Goal: Transaction & Acquisition: Download file/media

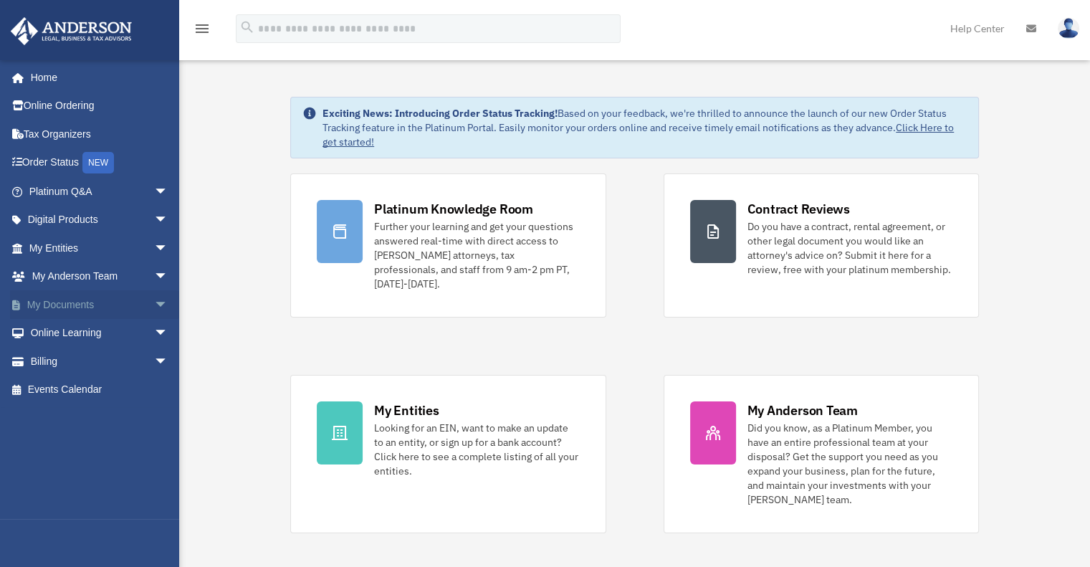
click at [157, 303] on span "arrow_drop_down" at bounding box center [168, 304] width 29 height 29
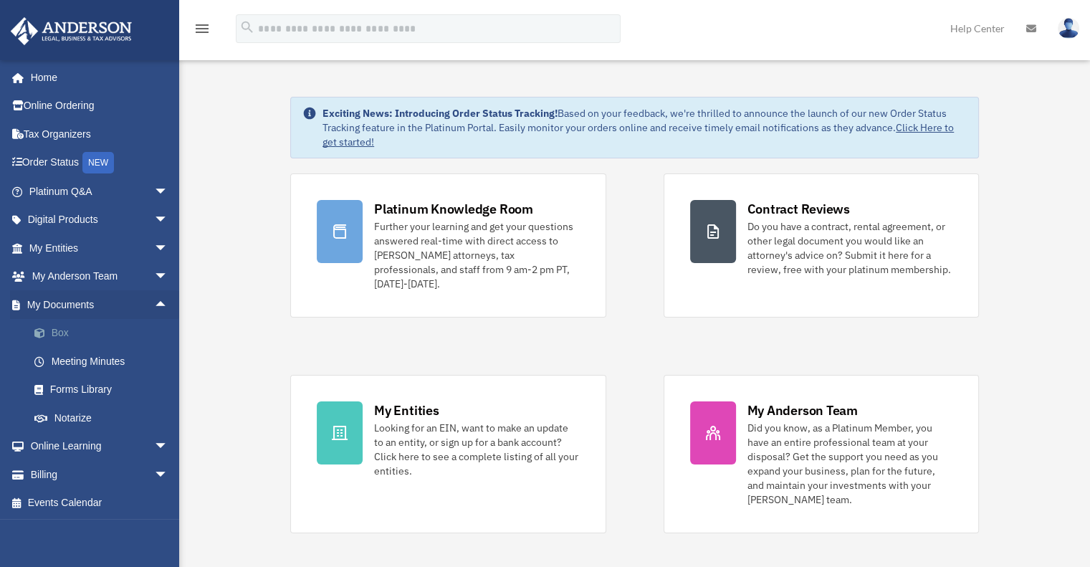
click at [69, 330] on link "Box" at bounding box center [105, 333] width 170 height 29
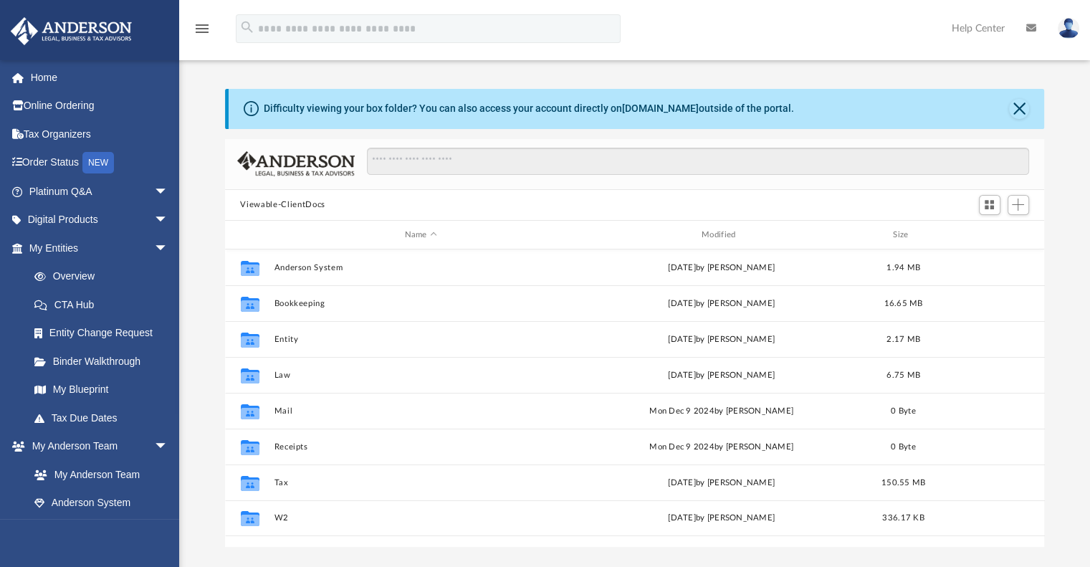
scroll to position [315, 808]
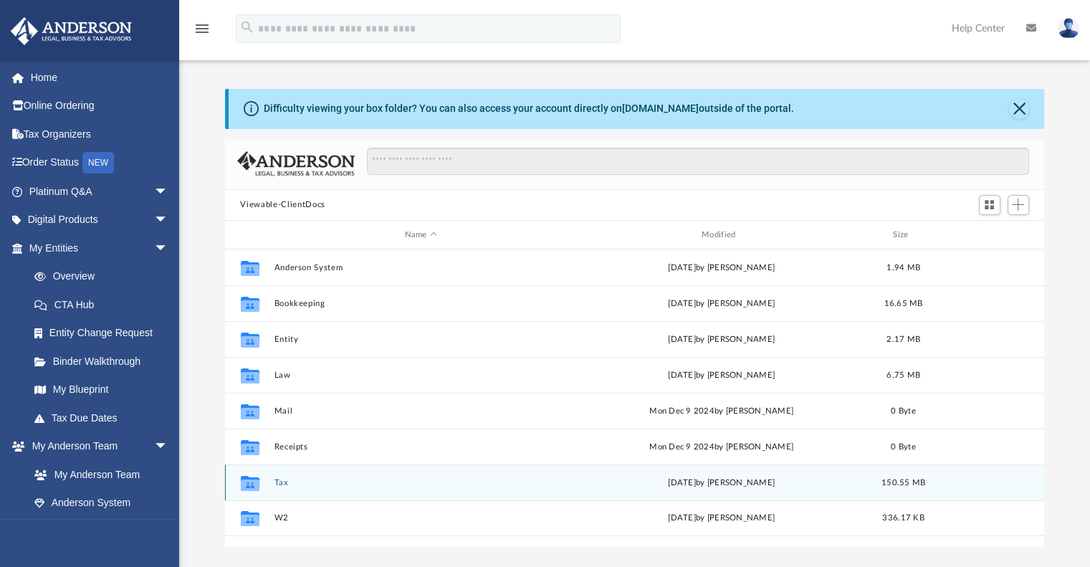
click at [278, 481] on button "Tax" at bounding box center [421, 482] width 294 height 9
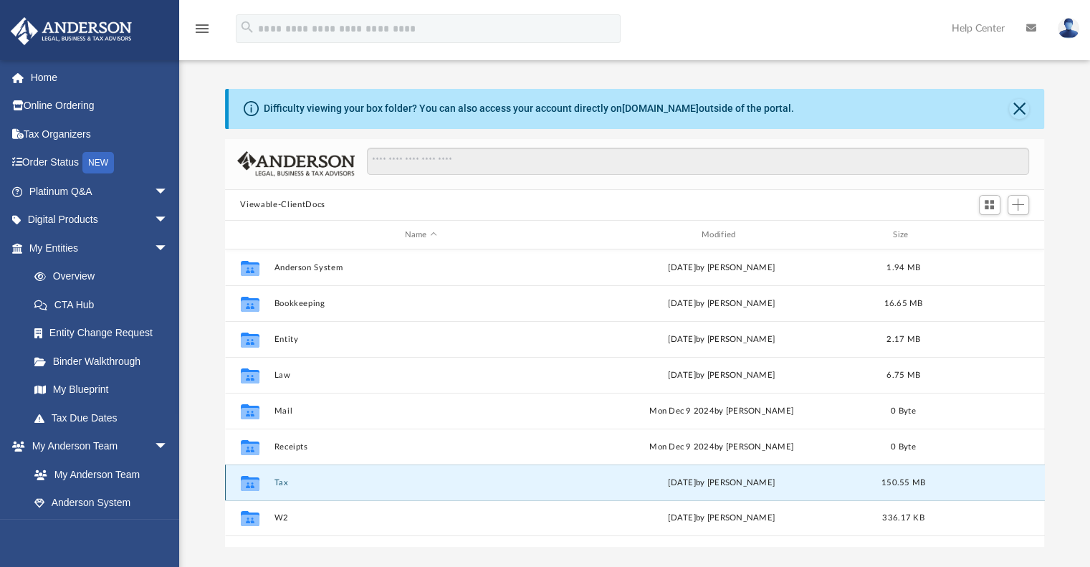
click at [278, 481] on button "Tax" at bounding box center [421, 482] width 294 height 9
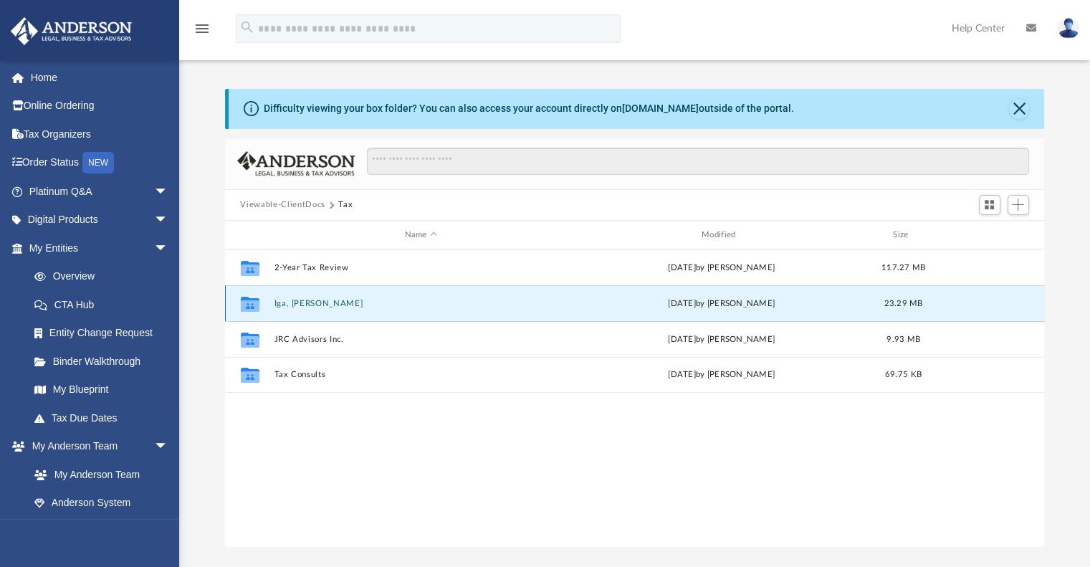
click at [316, 302] on button "Iga, [PERSON_NAME]" at bounding box center [421, 303] width 294 height 9
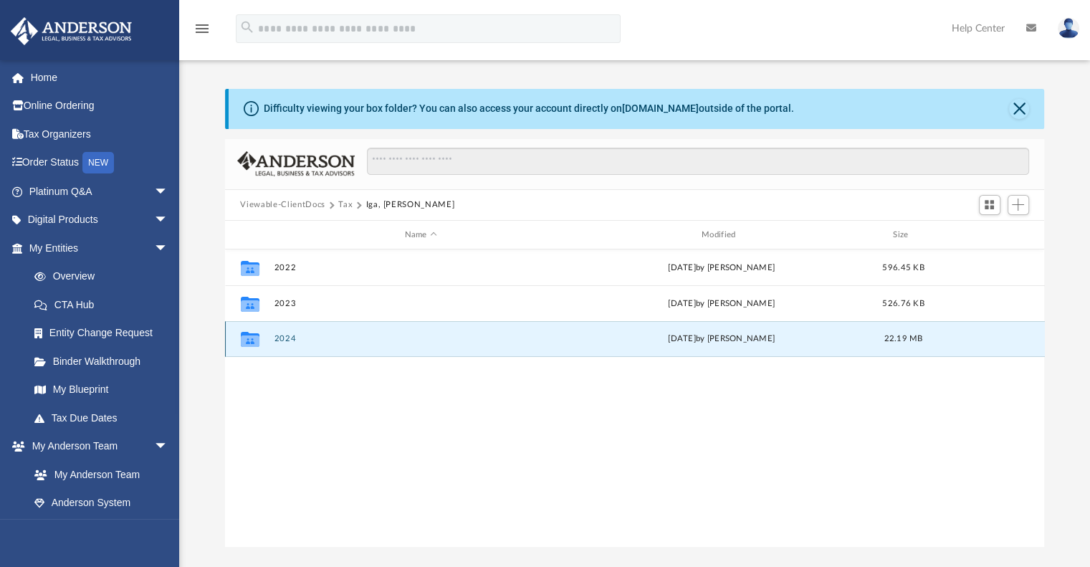
click at [283, 340] on button "2024" at bounding box center [421, 339] width 294 height 9
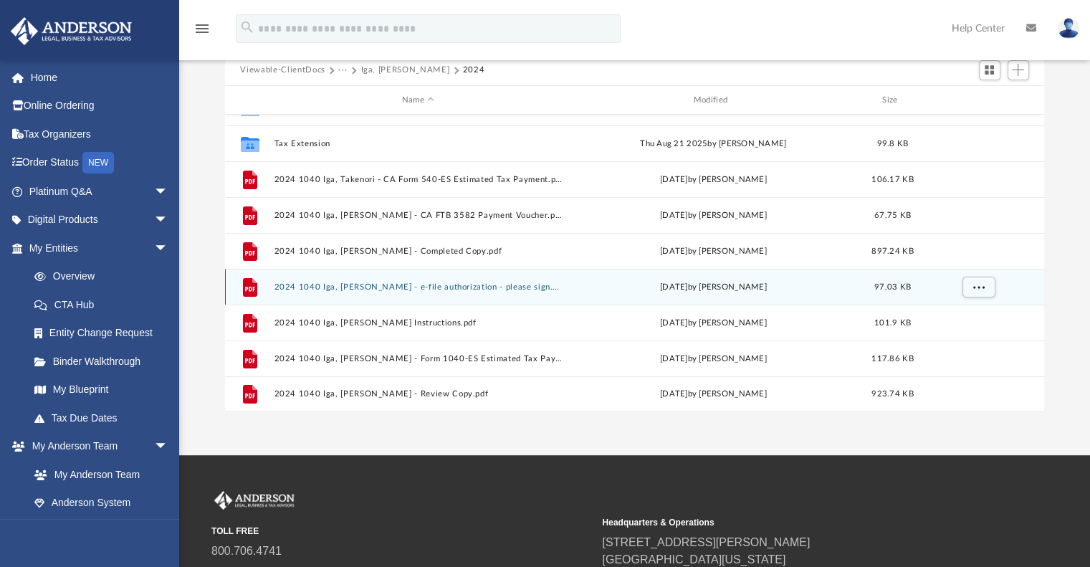
scroll to position [134, 0]
click at [359, 280] on div "File 2024 1040 Iga, [PERSON_NAME] - e-file authorization - please sign.pdf [DAT…" at bounding box center [635, 287] width 820 height 36
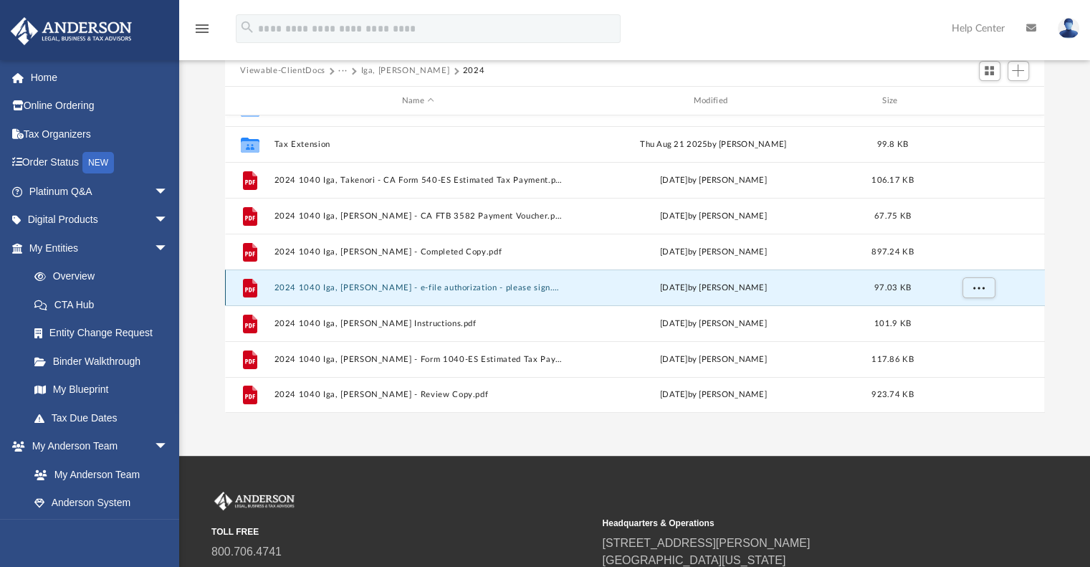
click at [357, 287] on button "2024 1040 Iga, [PERSON_NAME] - e-file authorization - please sign.pdf" at bounding box center [418, 287] width 289 height 9
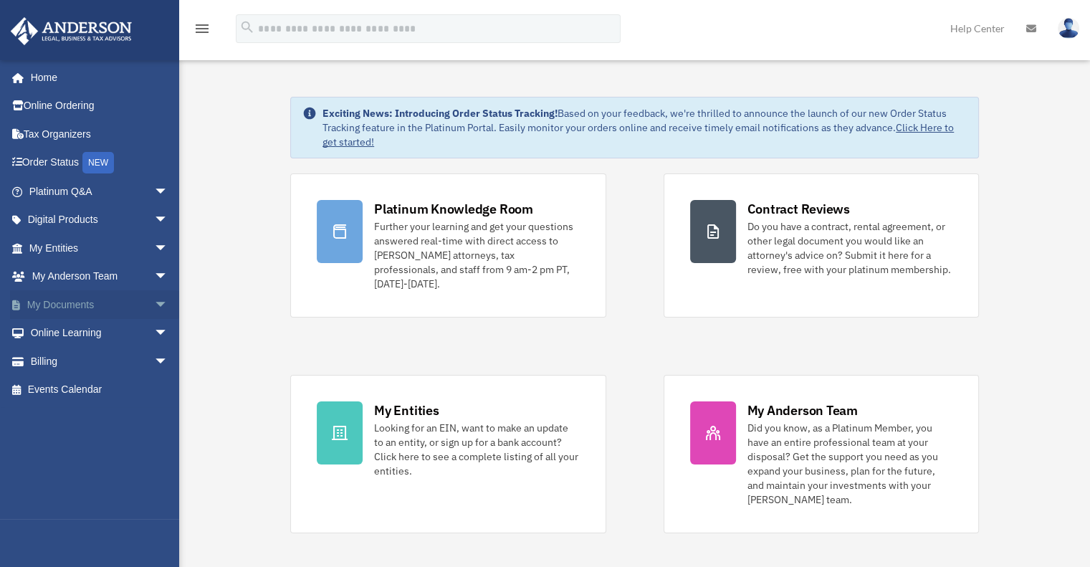
click at [154, 303] on span "arrow_drop_down" at bounding box center [168, 304] width 29 height 29
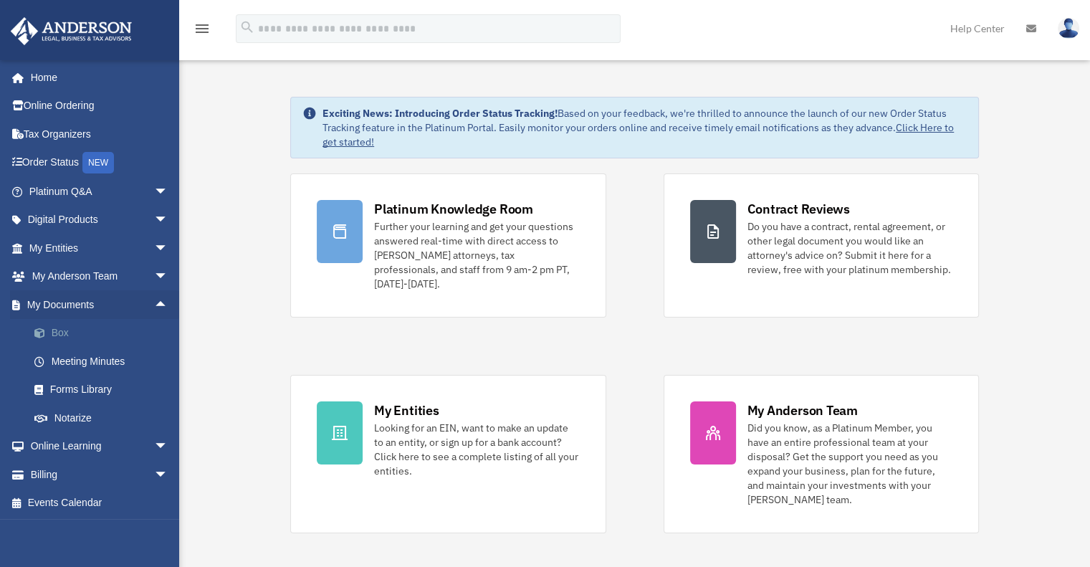
click at [64, 337] on link "Box" at bounding box center [105, 333] width 170 height 29
click at [69, 337] on link "Box" at bounding box center [105, 333] width 170 height 29
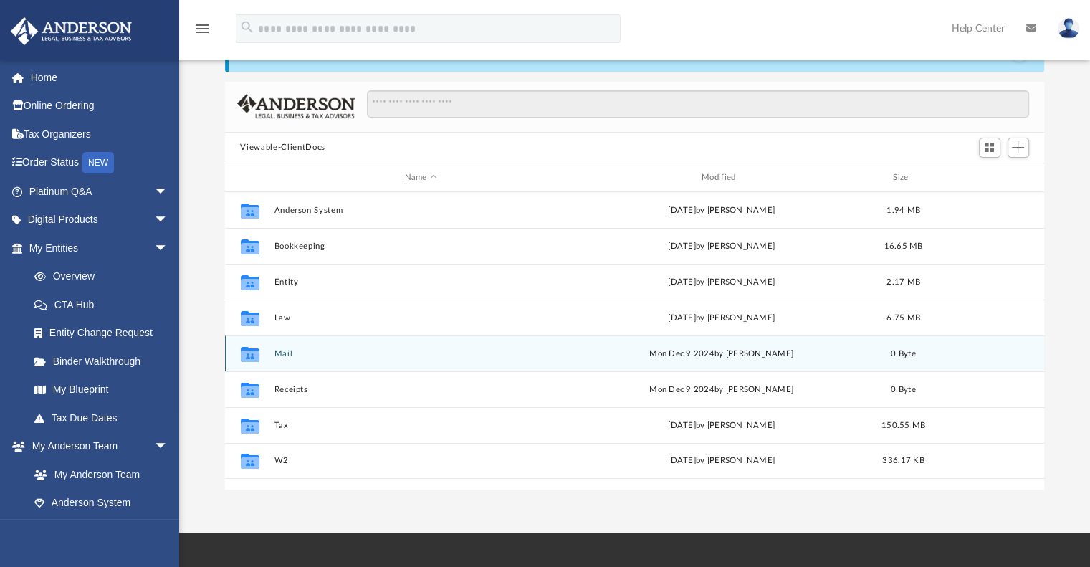
scroll to position [57, 0]
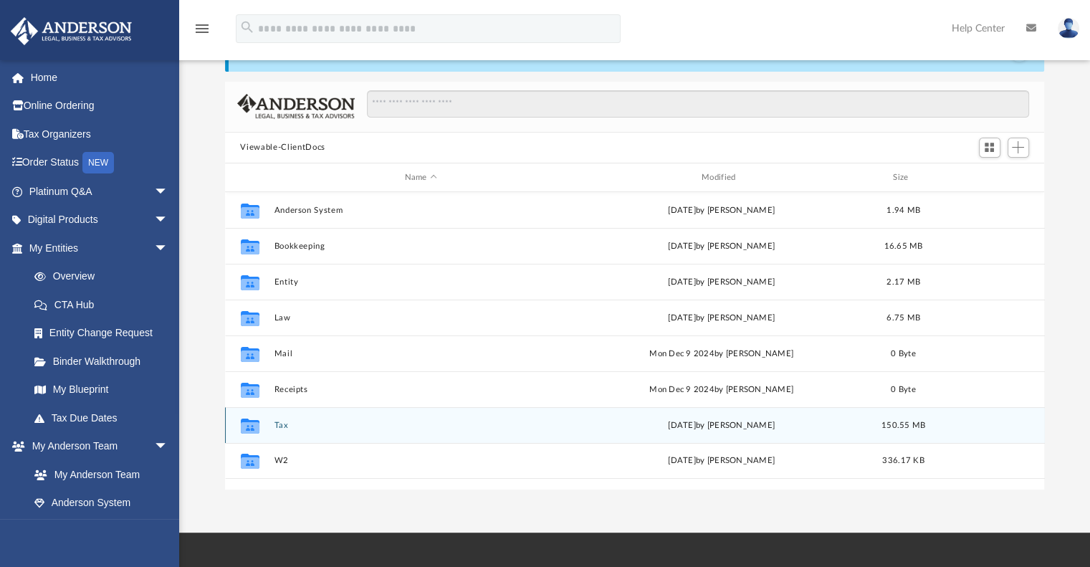
click at [281, 425] on button "Tax" at bounding box center [421, 425] width 294 height 9
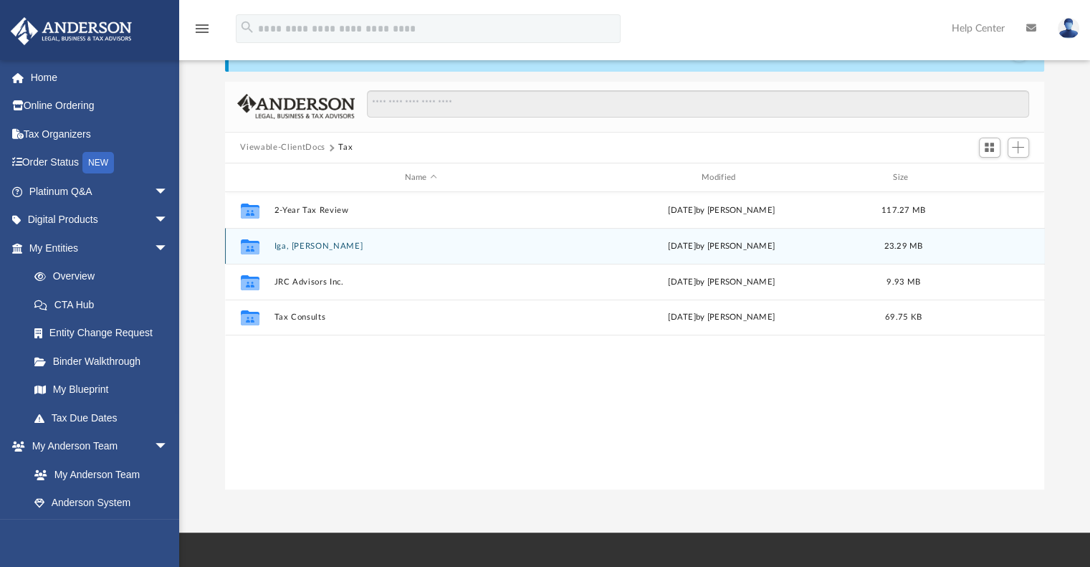
click at [308, 246] on button "Iga, Takenori" at bounding box center [421, 245] width 294 height 9
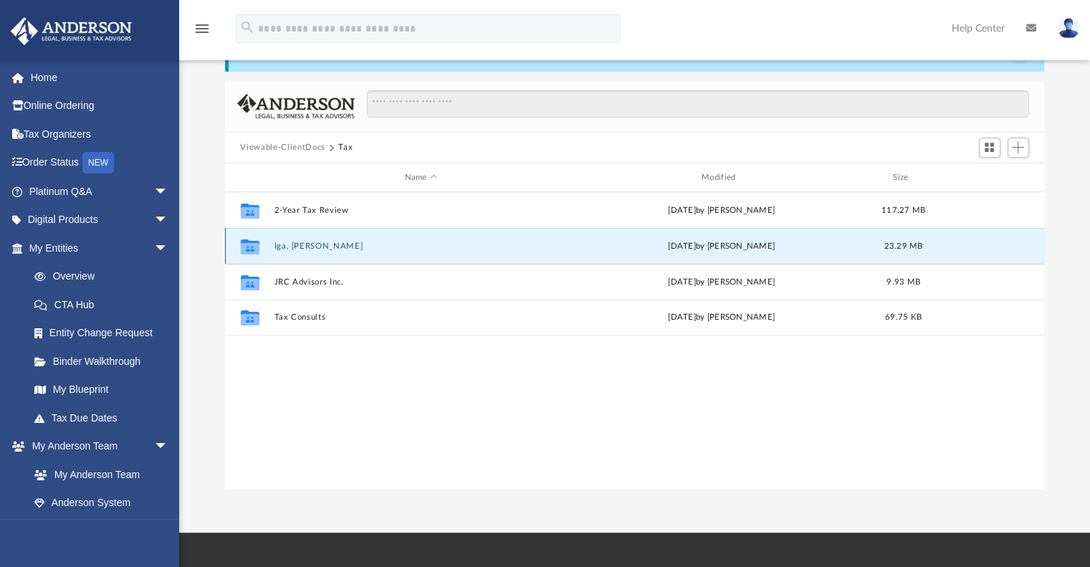
click at [308, 246] on button "Iga, Takenori" at bounding box center [421, 245] width 294 height 9
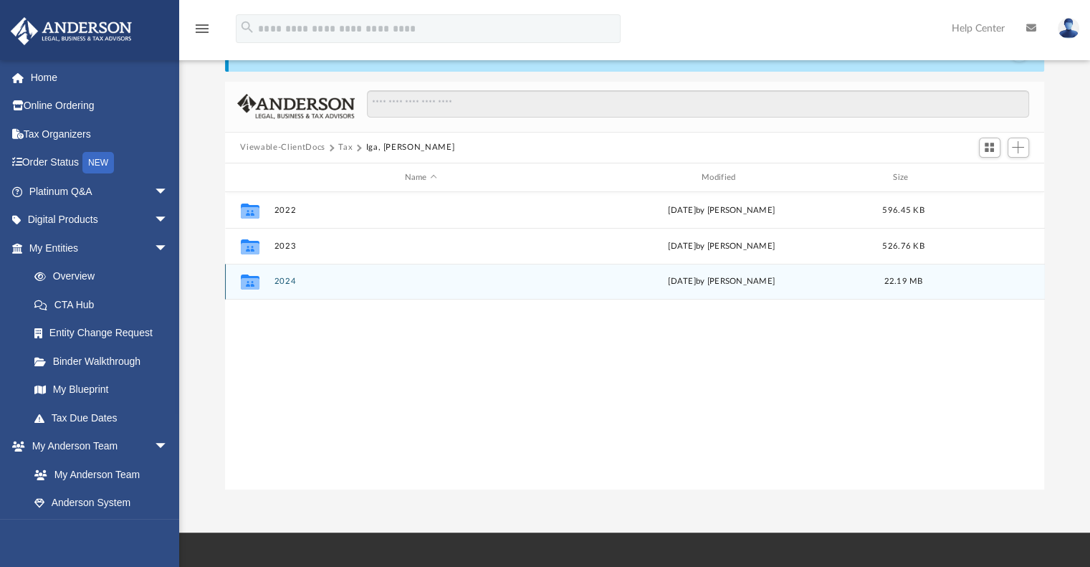
click at [287, 279] on button "2024" at bounding box center [421, 281] width 294 height 9
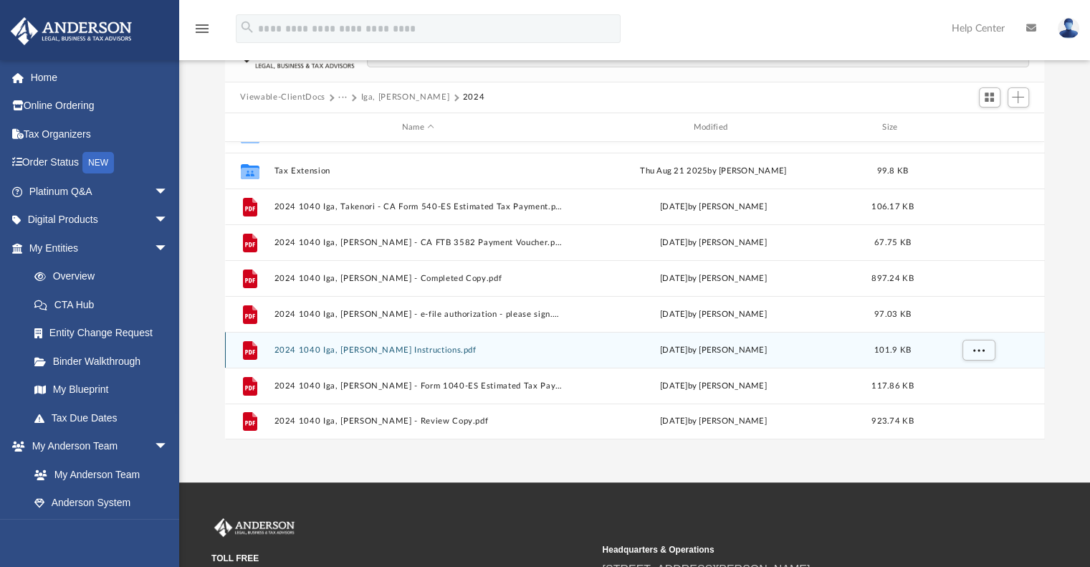
scroll to position [109, 0]
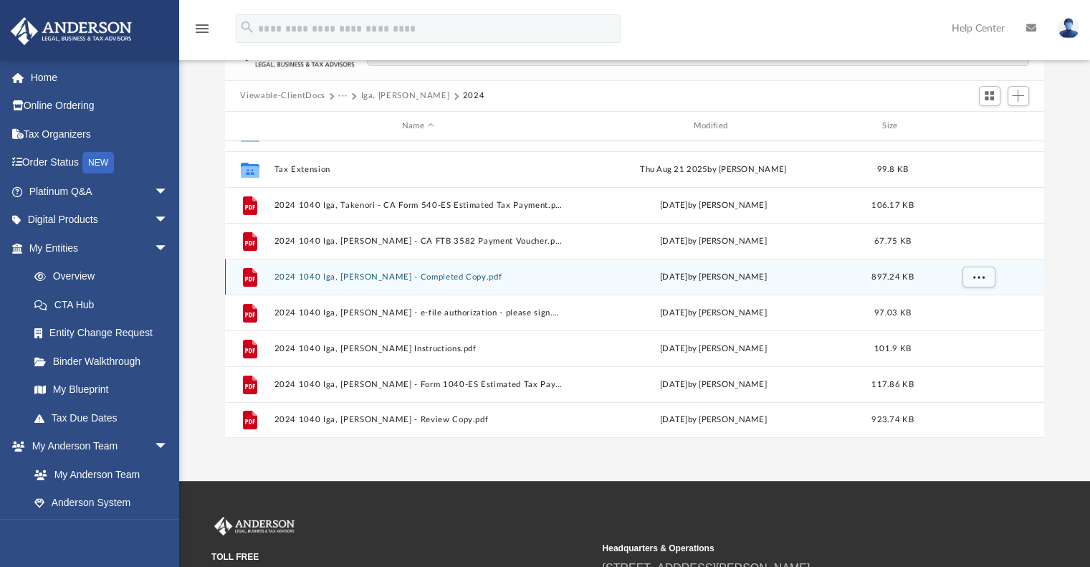
click at [439, 277] on button "2024 1040 Iga, Takenori - Completed Copy.pdf" at bounding box center [418, 276] width 289 height 9
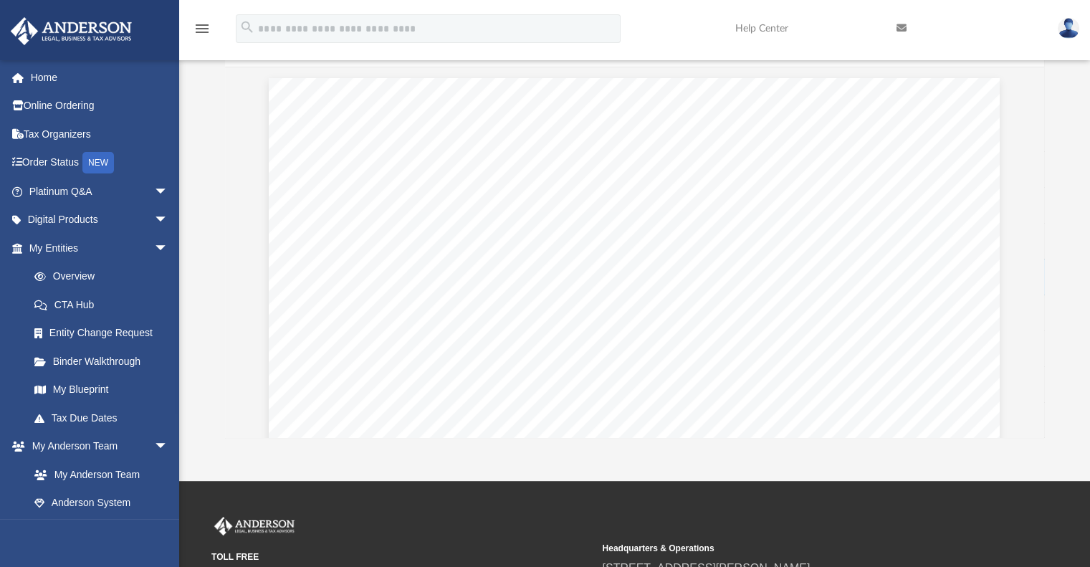
scroll to position [0, 0]
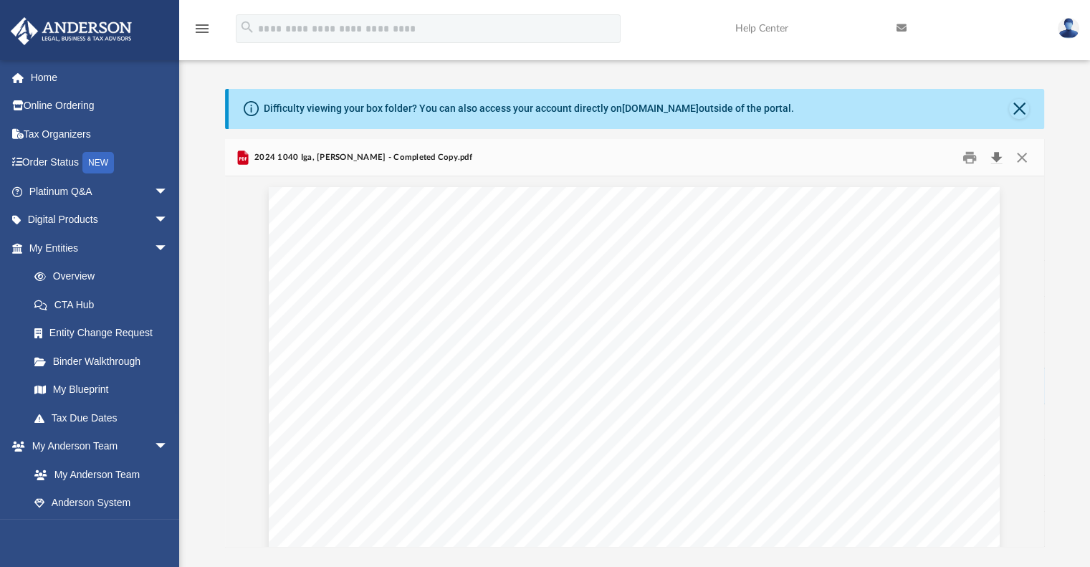
click at [997, 163] on button "Download" at bounding box center [997, 157] width 26 height 22
